Goal: Information Seeking & Learning: Find specific page/section

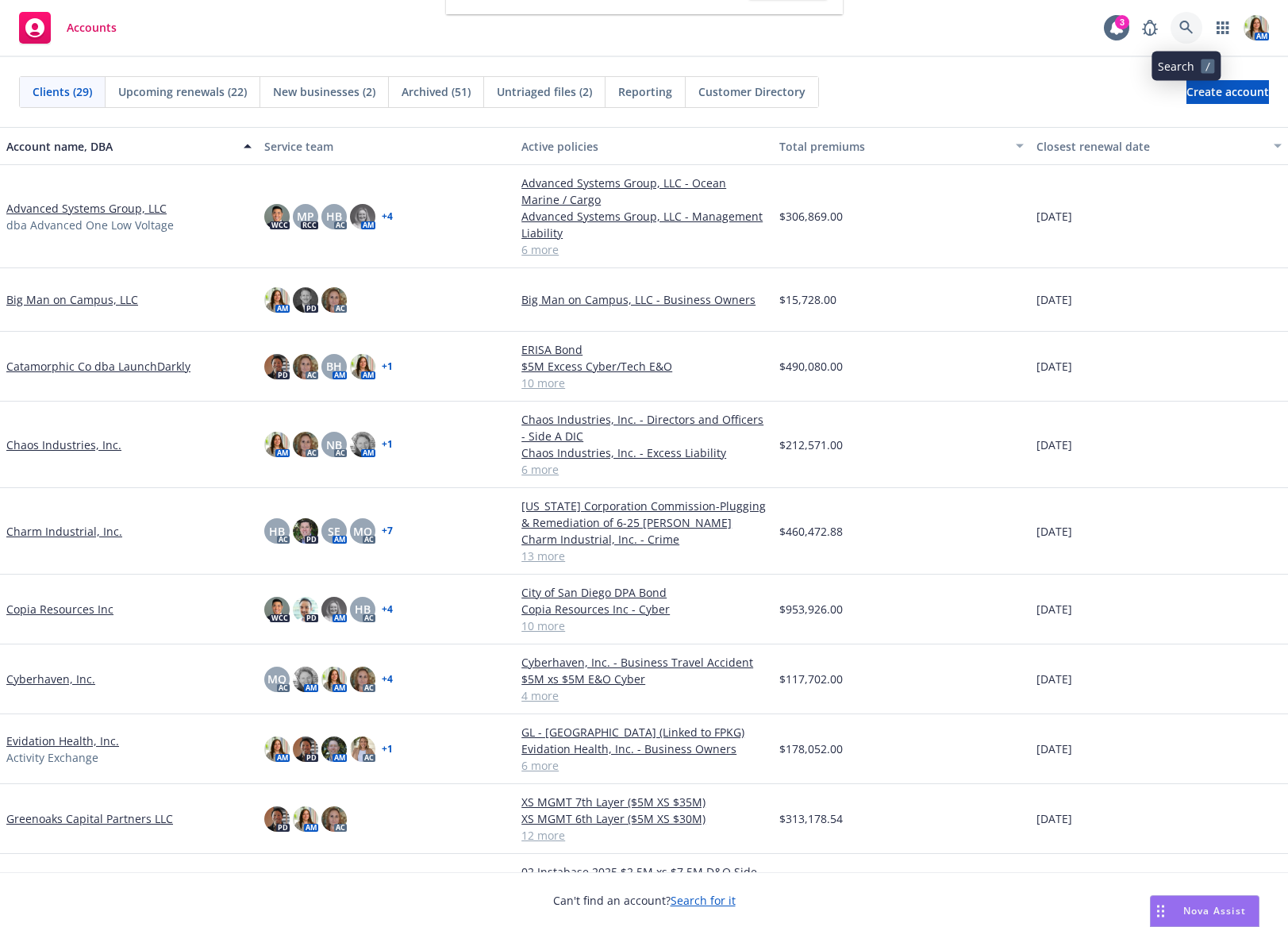
click at [1182, 29] on icon at bounding box center [1186, 27] width 14 height 14
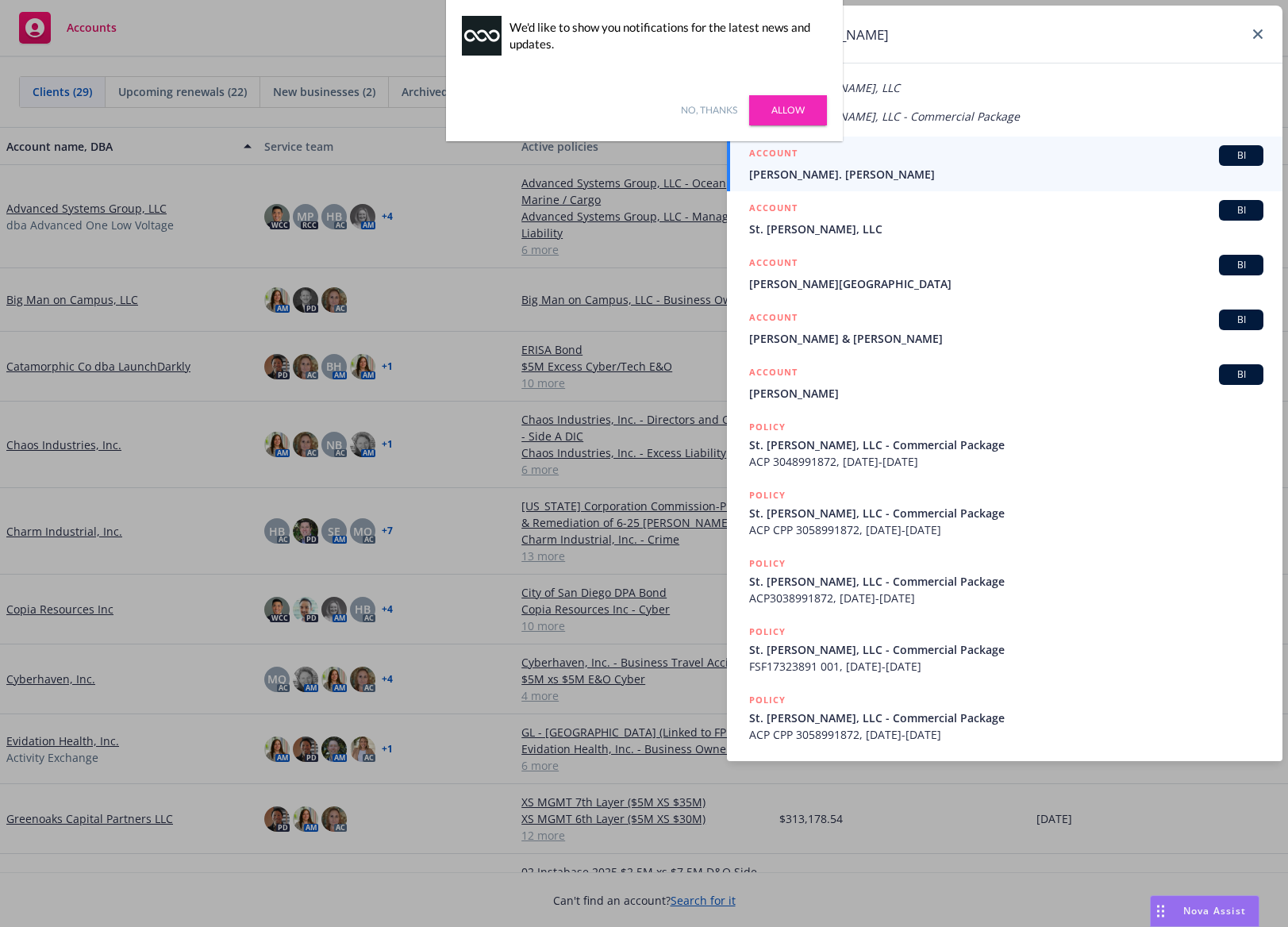
type input "st. [PERSON_NAME]"
click at [1258, 37] on icon at bounding box center [1257, 34] width 9 height 9
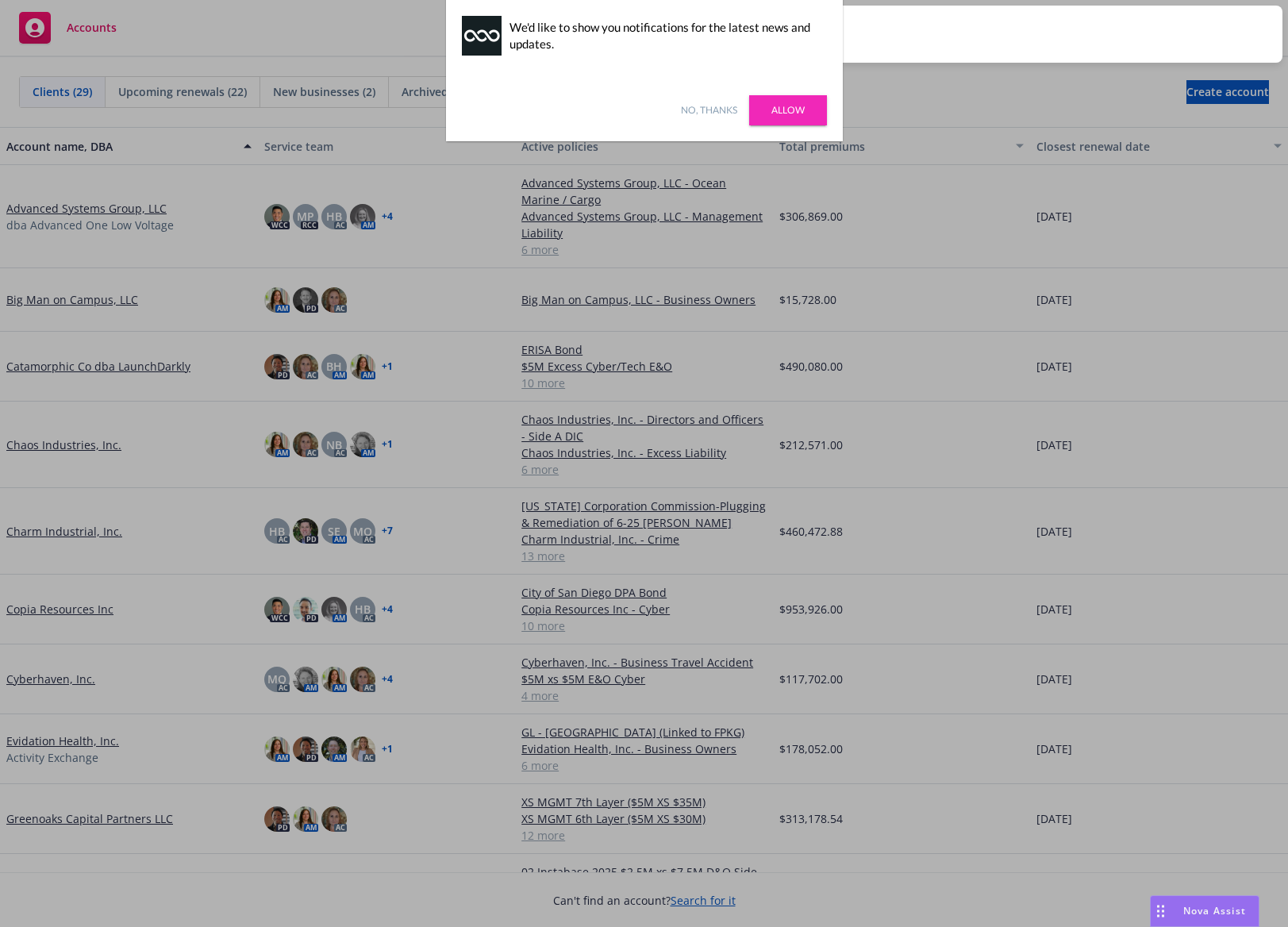
click at [762, 107] on link "Allow" at bounding box center [788, 110] width 78 height 31
